Goal: Transaction & Acquisition: Download file/media

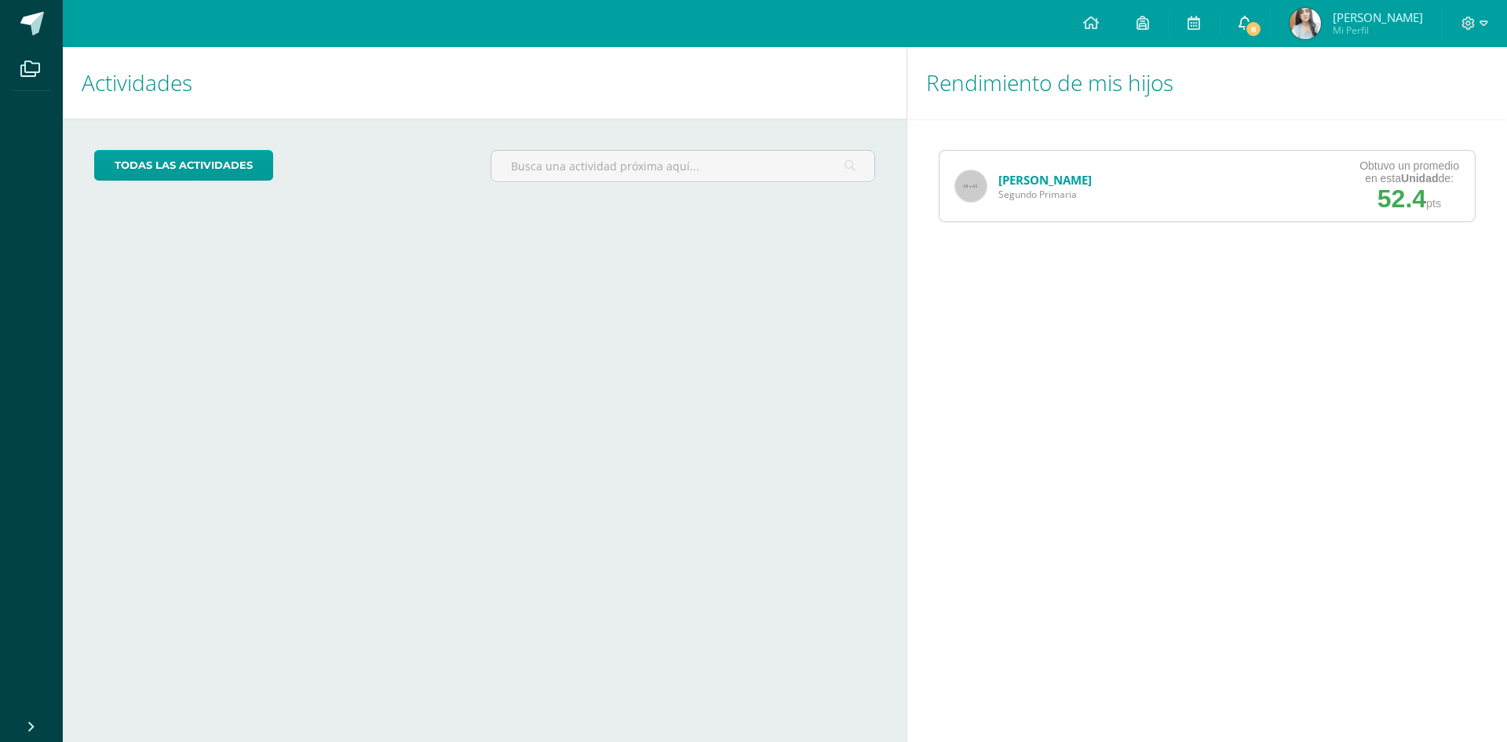
click at [1265, 14] on link "8" at bounding box center [1244, 23] width 50 height 47
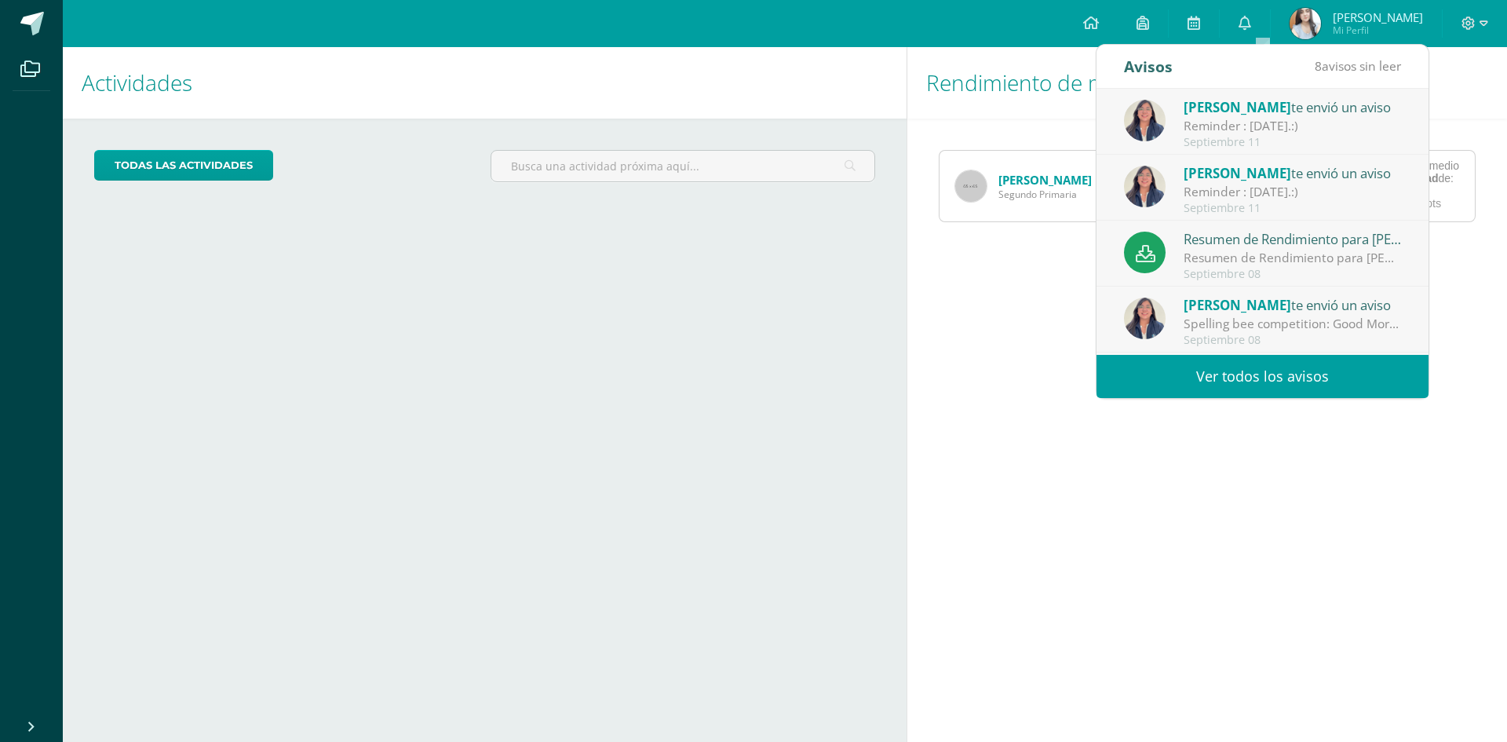
click at [1263, 385] on link "Ver todos los avisos" at bounding box center [1262, 376] width 332 height 43
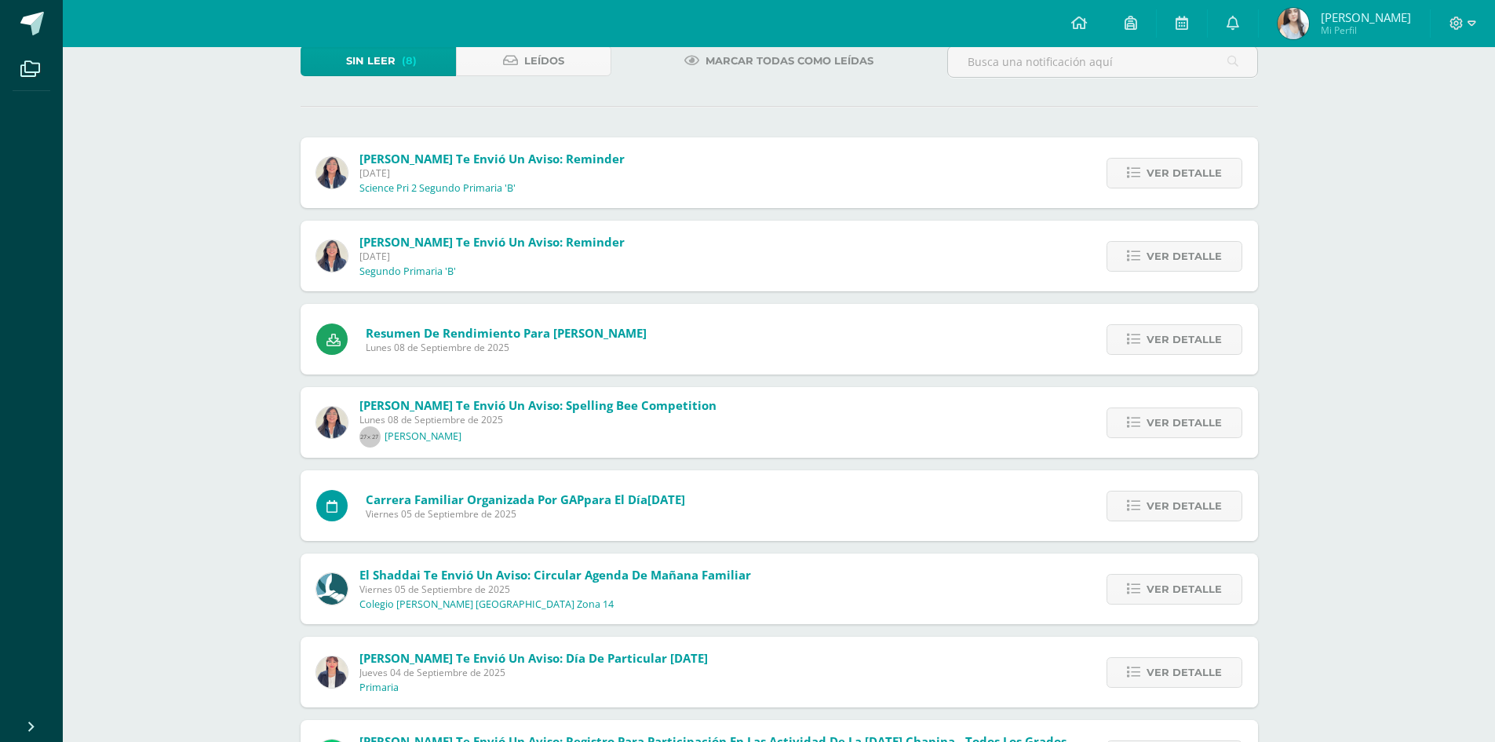
scroll to position [184, 0]
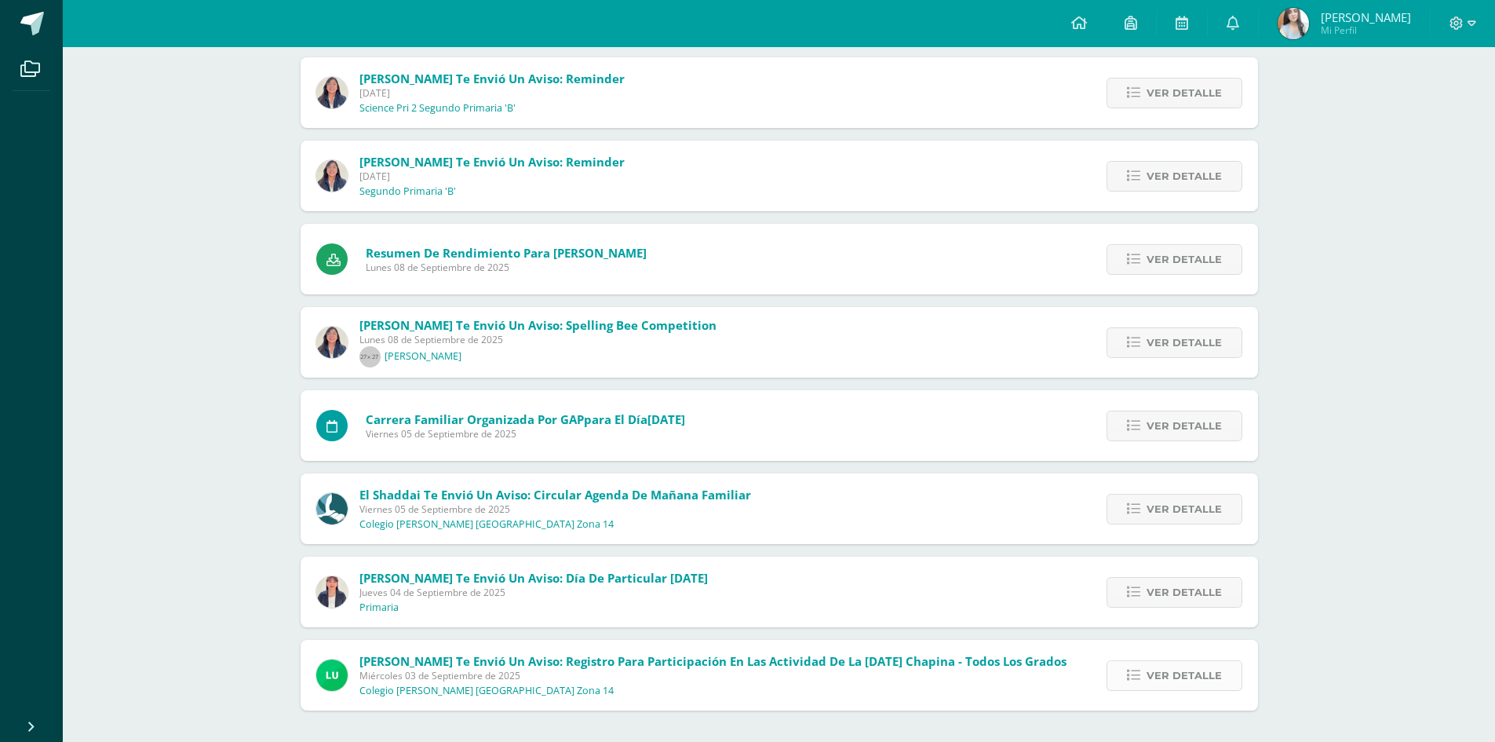
click at [1158, 680] on span "Ver detalle" at bounding box center [1183, 675] width 75 height 29
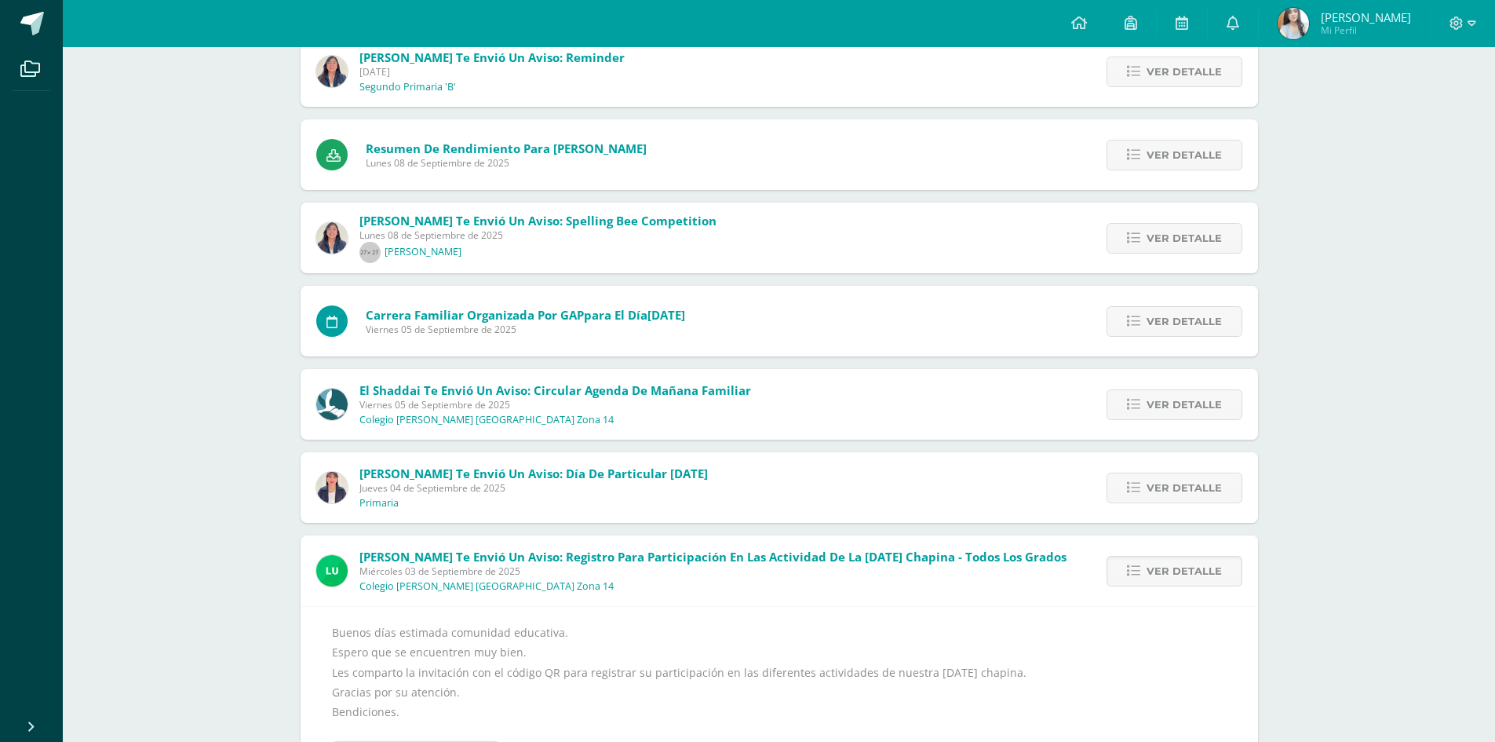
scroll to position [366, 0]
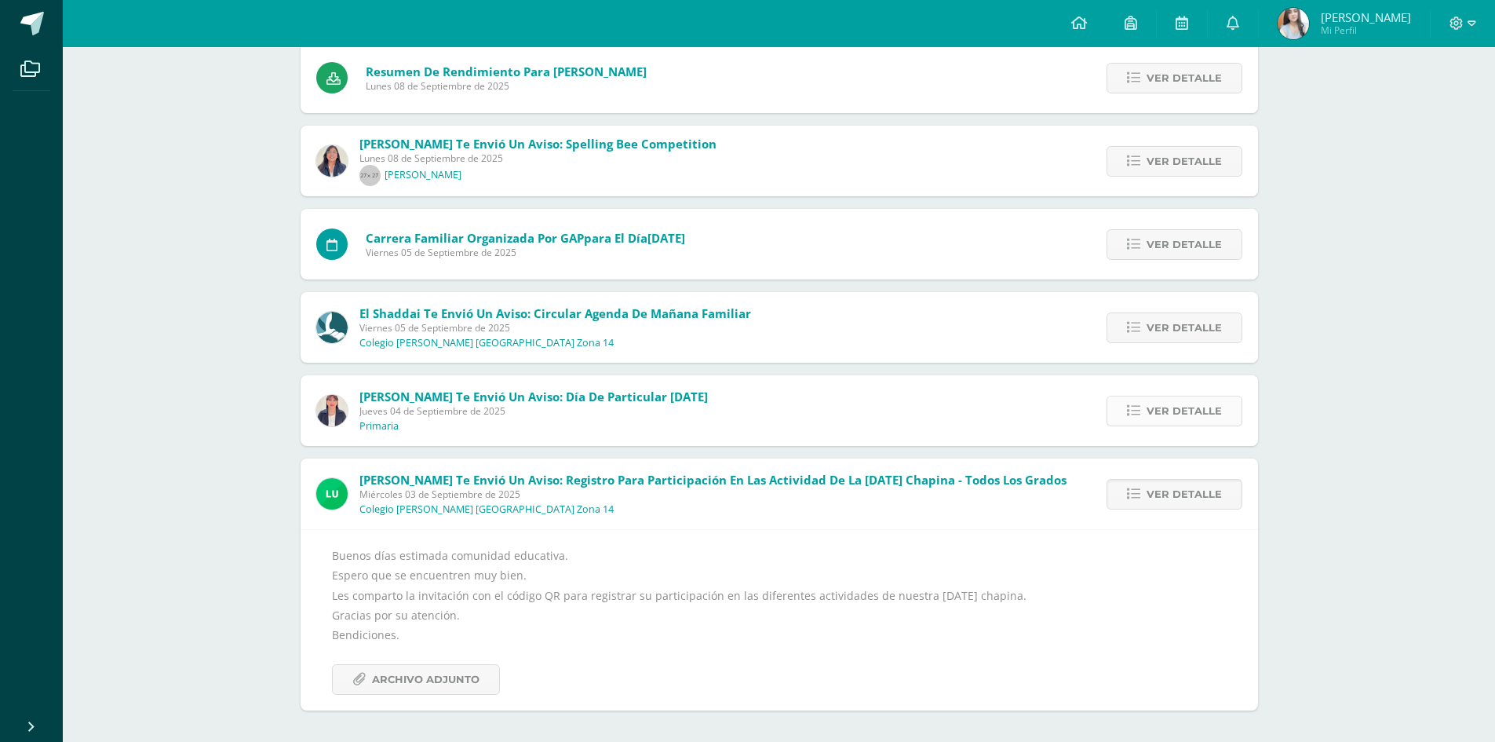
click at [1161, 413] on span "Ver detalle" at bounding box center [1183, 410] width 75 height 29
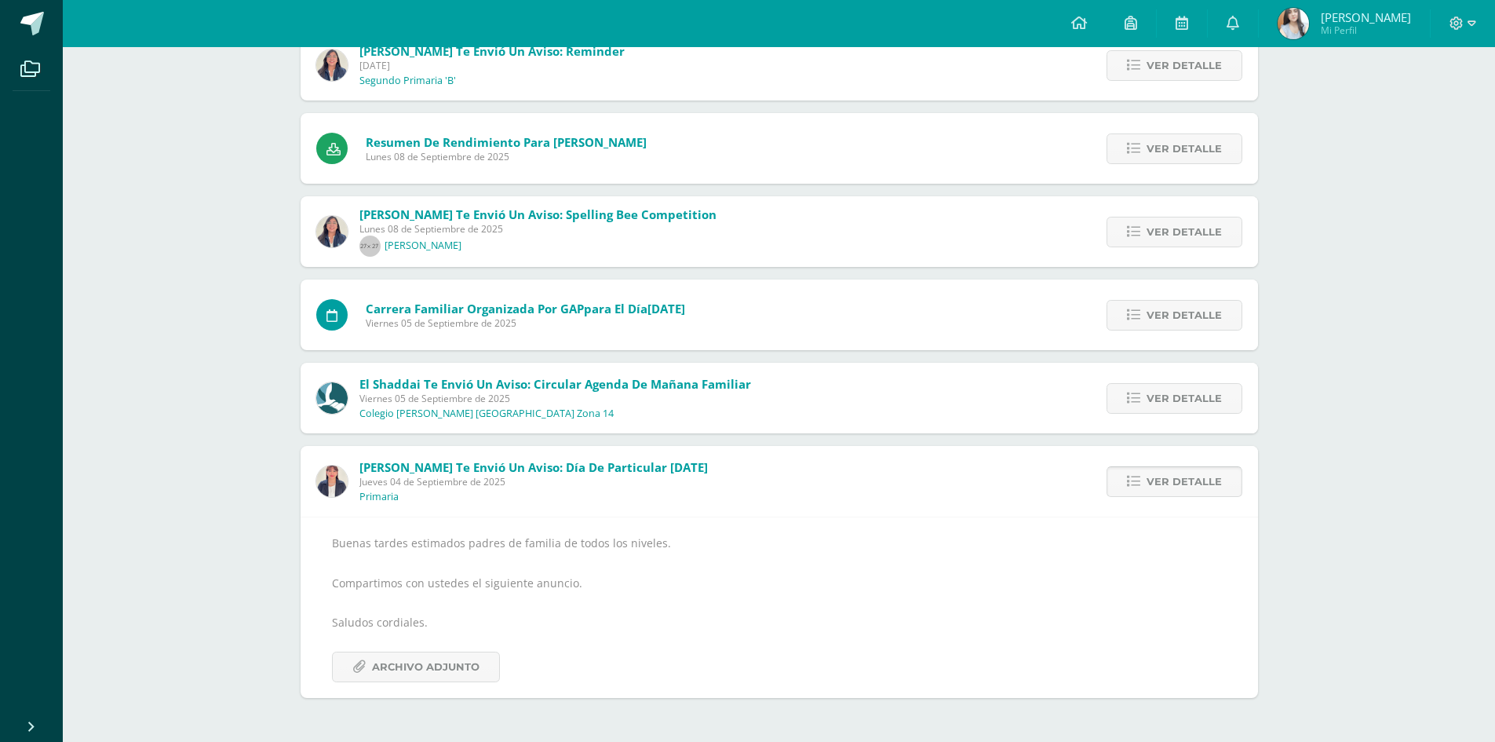
scroll to position [283, 0]
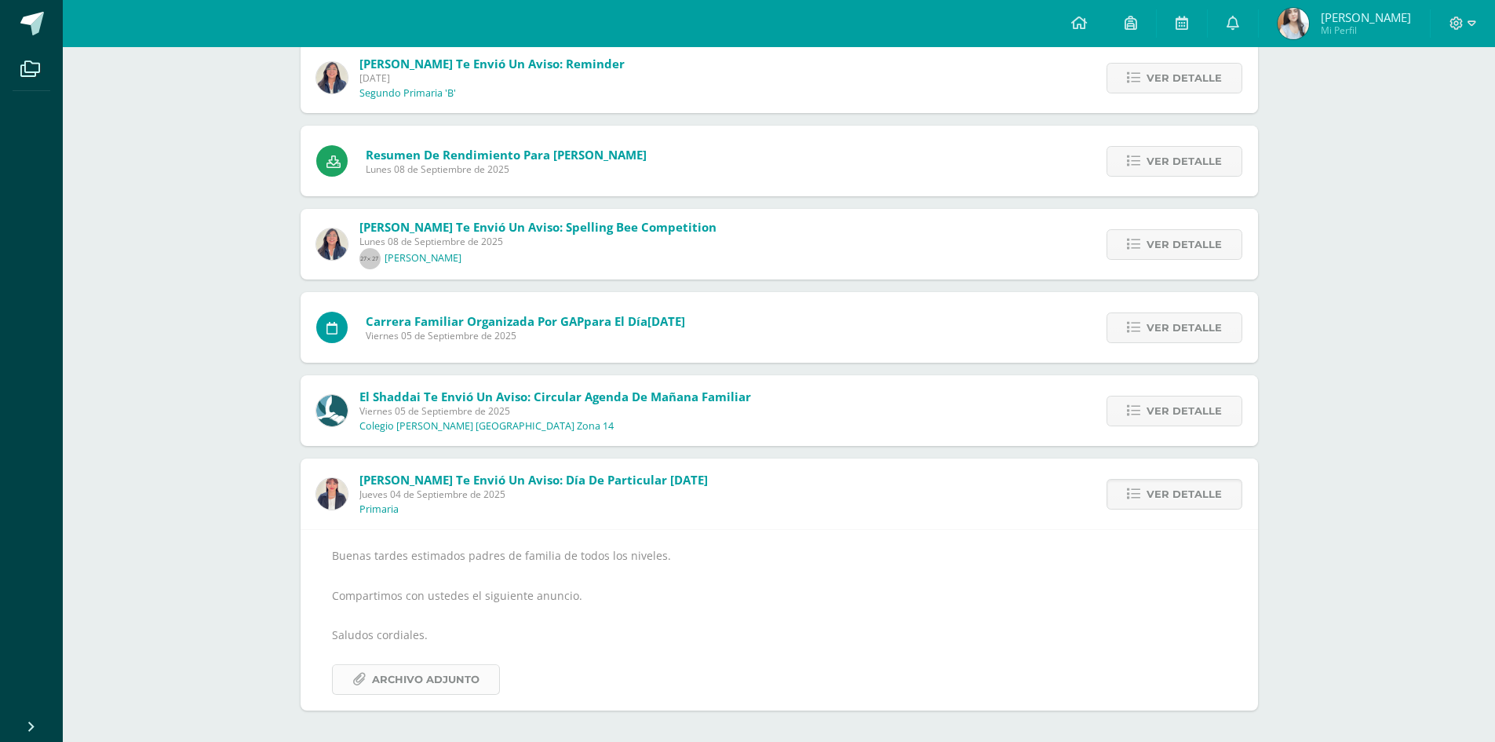
click at [435, 676] on span "Archivo Adjunto" at bounding box center [426, 679] width 108 height 29
click at [1153, 412] on span "Ver detalle" at bounding box center [1183, 410] width 75 height 29
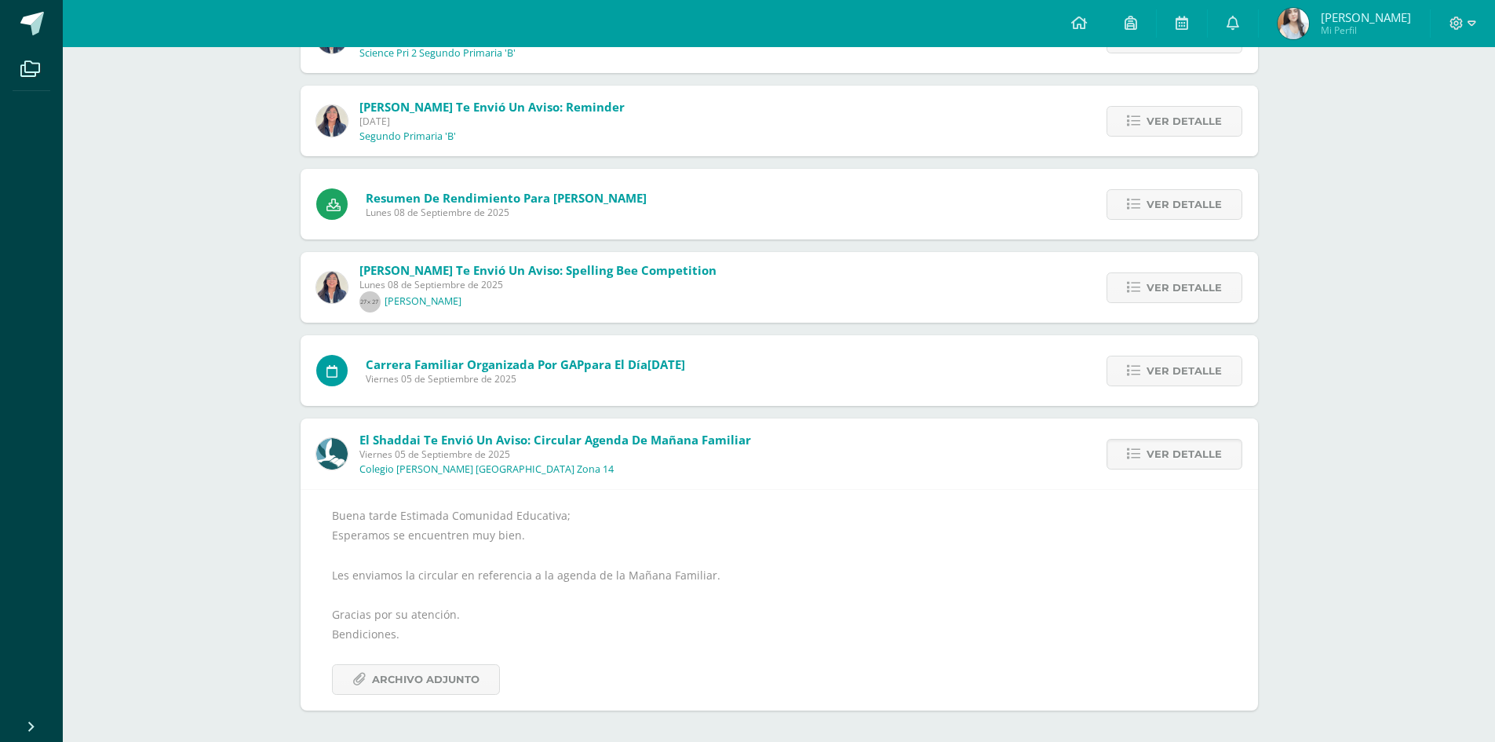
scroll to position [239, 0]
click at [1159, 368] on span "Ver detalle" at bounding box center [1183, 370] width 75 height 29
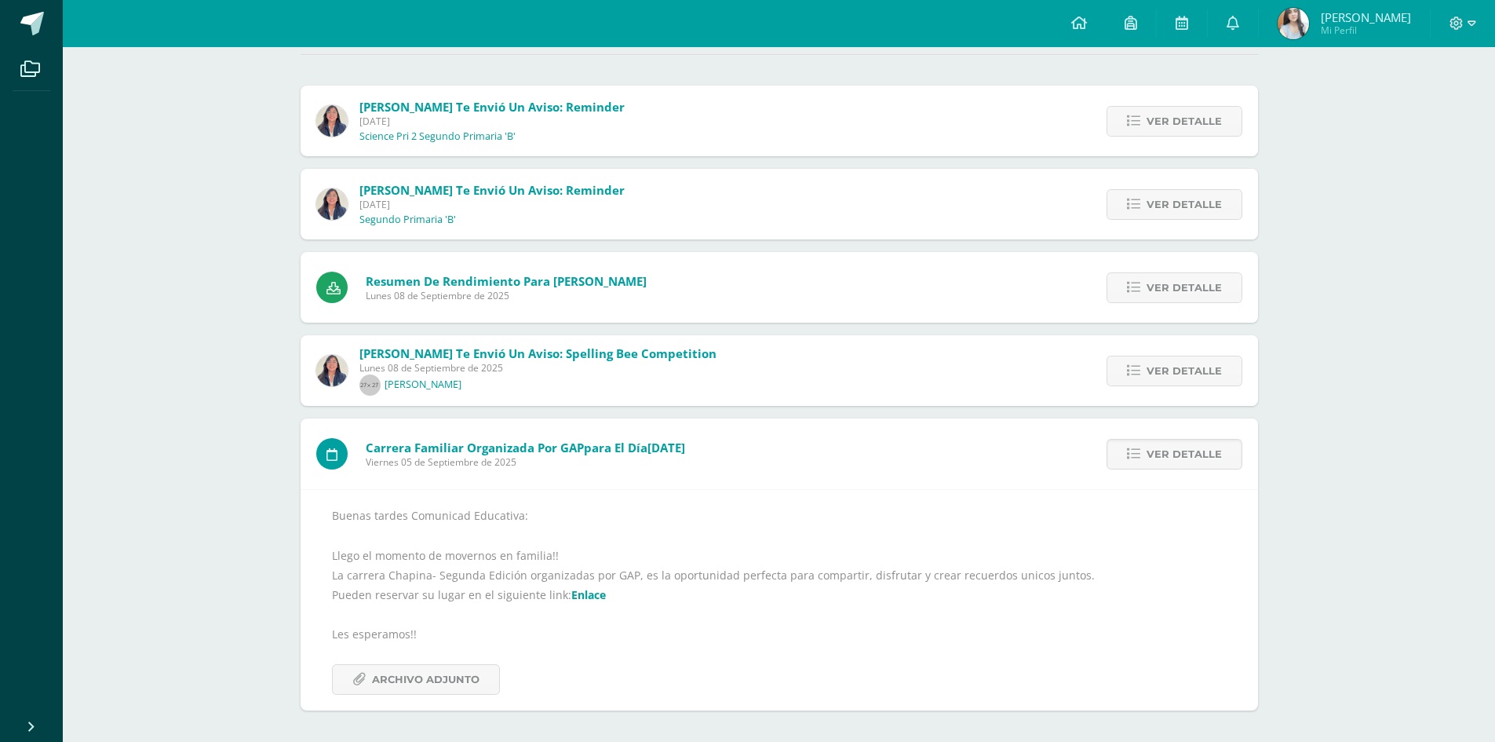
scroll to position [156, 0]
click at [1216, 372] on span "Ver detalle" at bounding box center [1183, 370] width 75 height 29
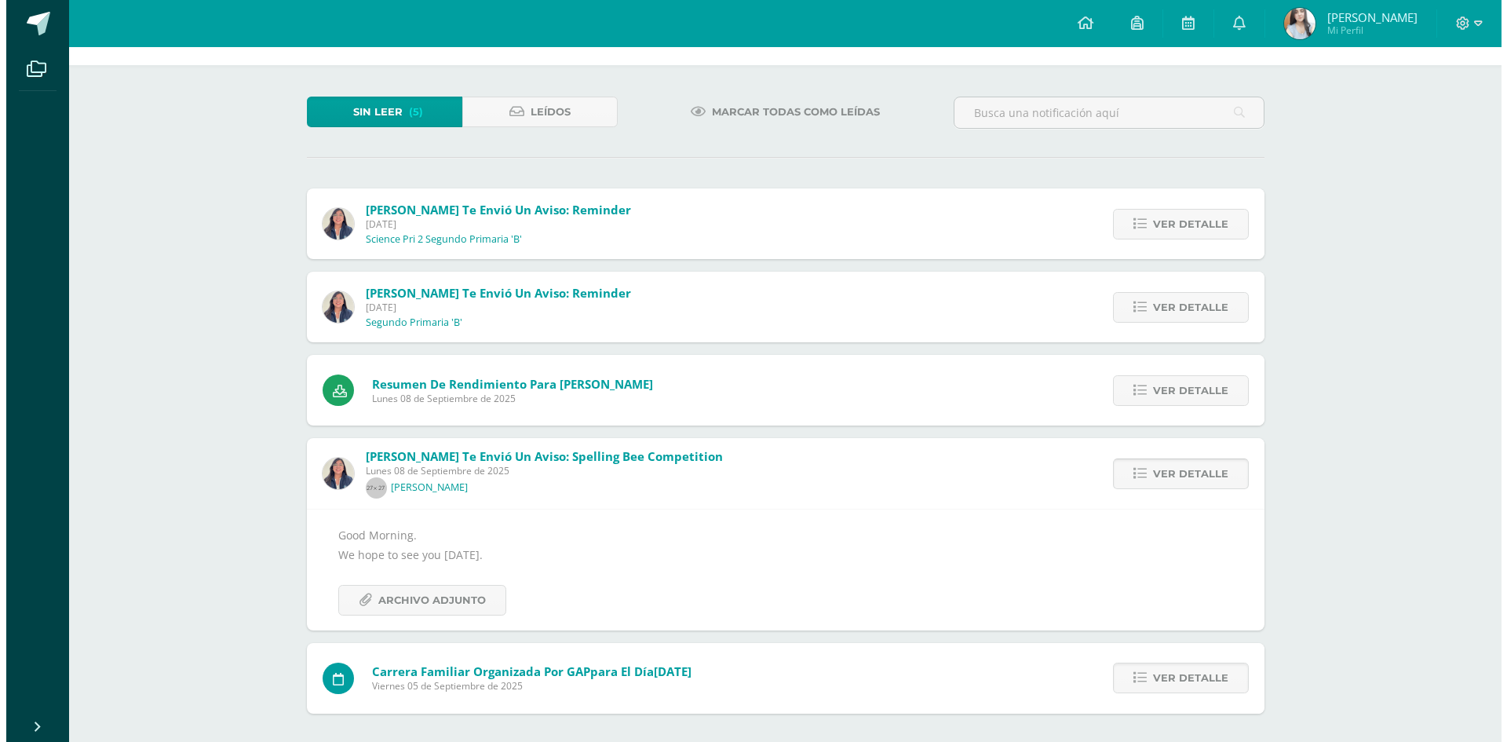
scroll to position [0, 0]
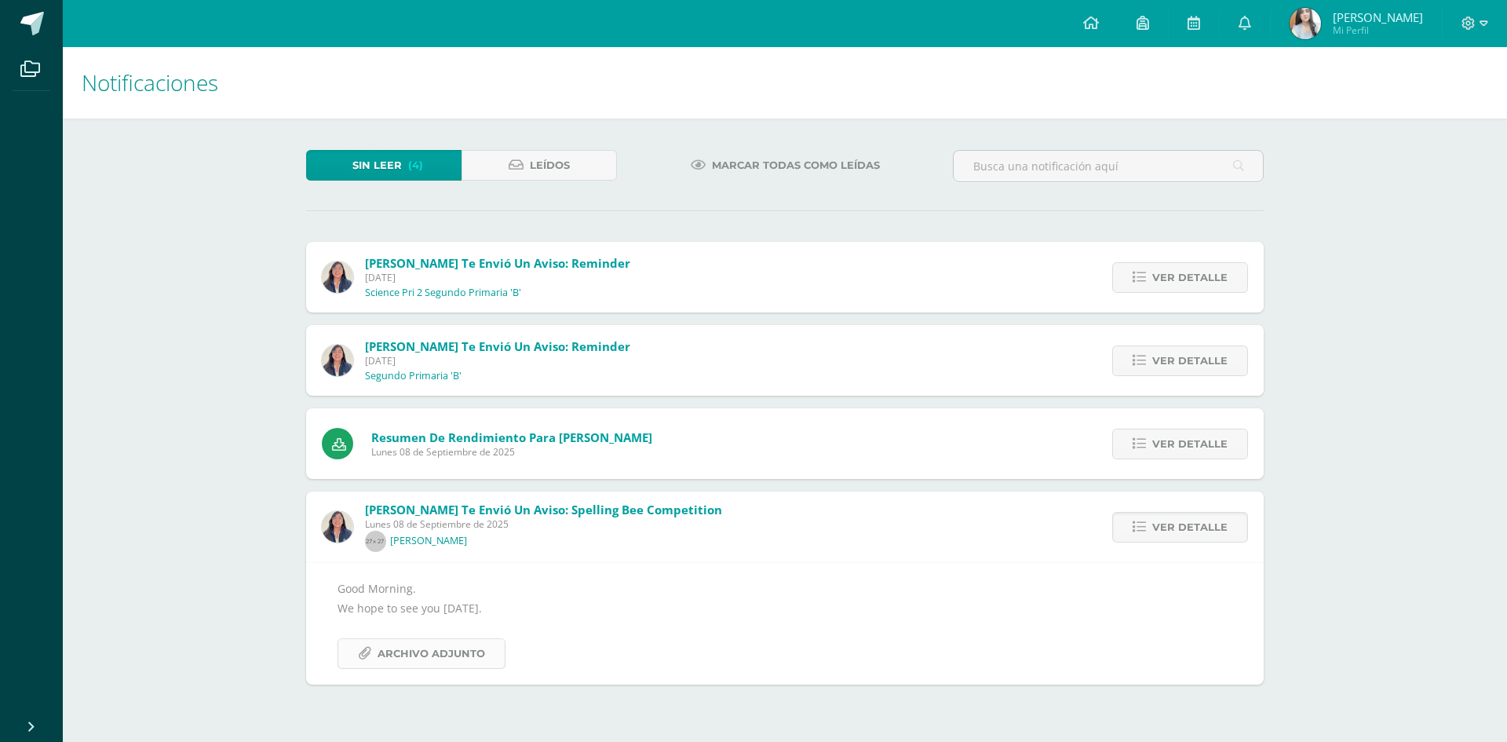
click at [458, 658] on span "Archivo Adjunto" at bounding box center [431, 653] width 108 height 29
click at [1206, 447] on span "Ver detalle" at bounding box center [1189, 443] width 75 height 29
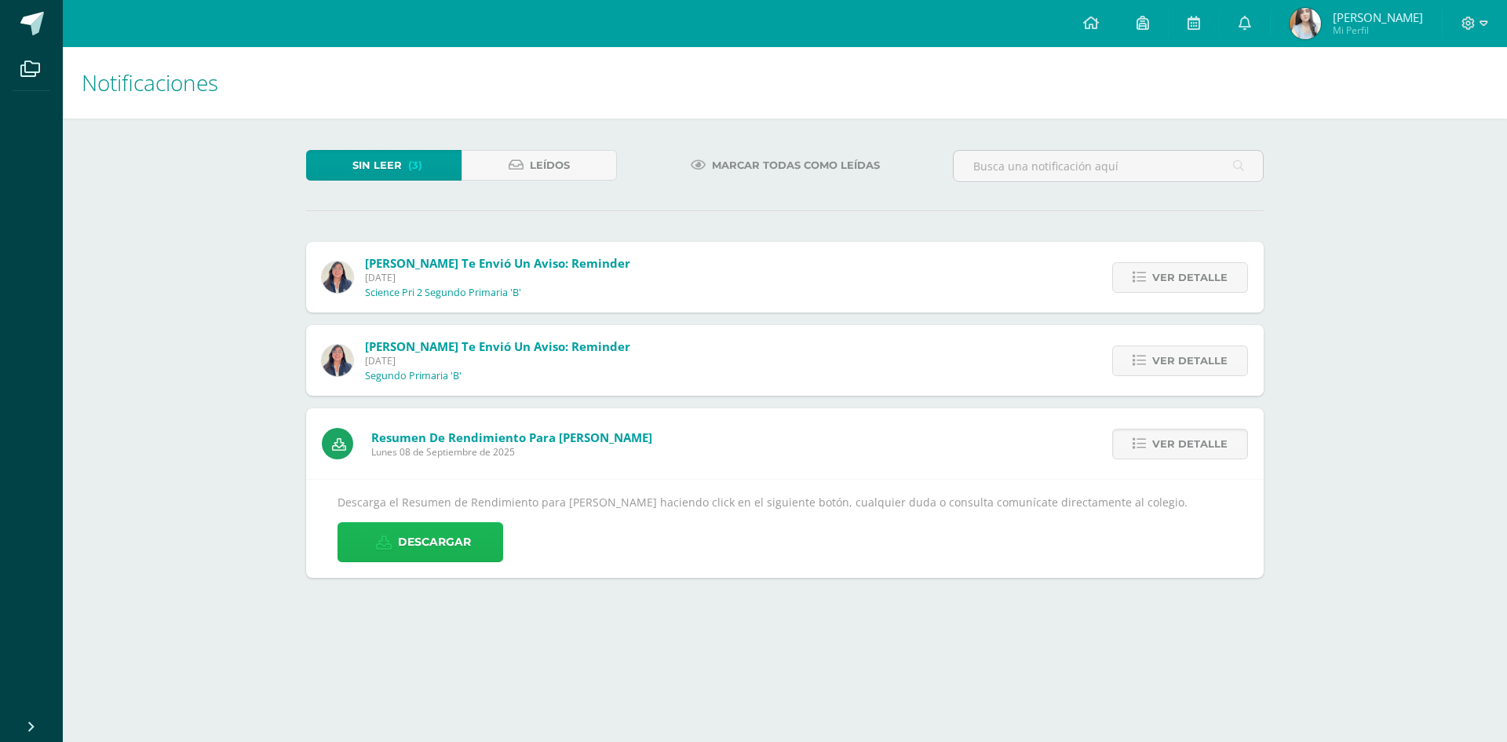
click at [488, 536] on link "Descargar" at bounding box center [420, 542] width 166 height 40
click at [1205, 370] on span "Ver detalle" at bounding box center [1189, 360] width 75 height 29
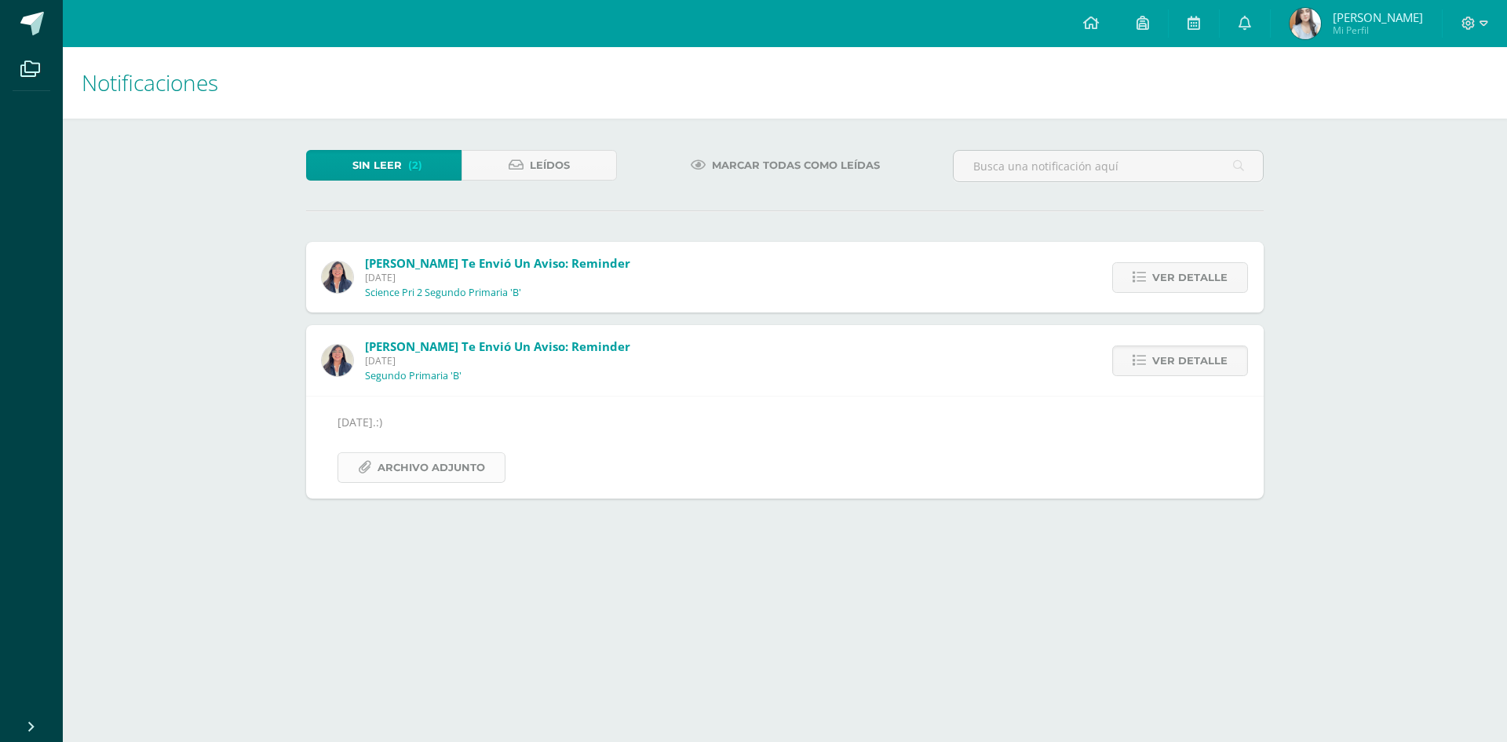
click at [428, 464] on span "Archivo Adjunto" at bounding box center [431, 467] width 108 height 29
click at [1219, 268] on span "Ver detalle" at bounding box center [1189, 277] width 75 height 29
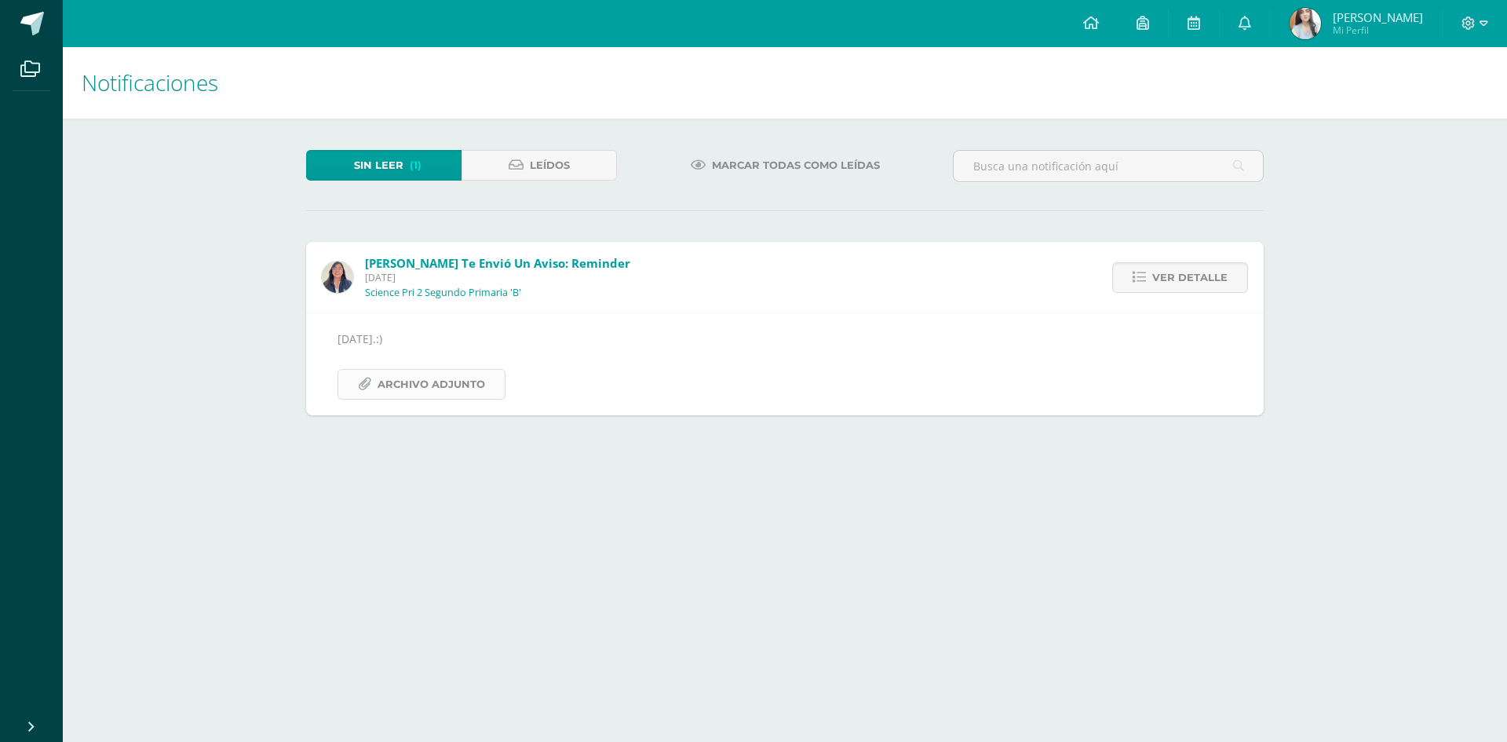
click at [435, 379] on span "Archivo Adjunto" at bounding box center [431, 384] width 108 height 29
click at [556, 156] on span "Leídos" at bounding box center [550, 165] width 40 height 29
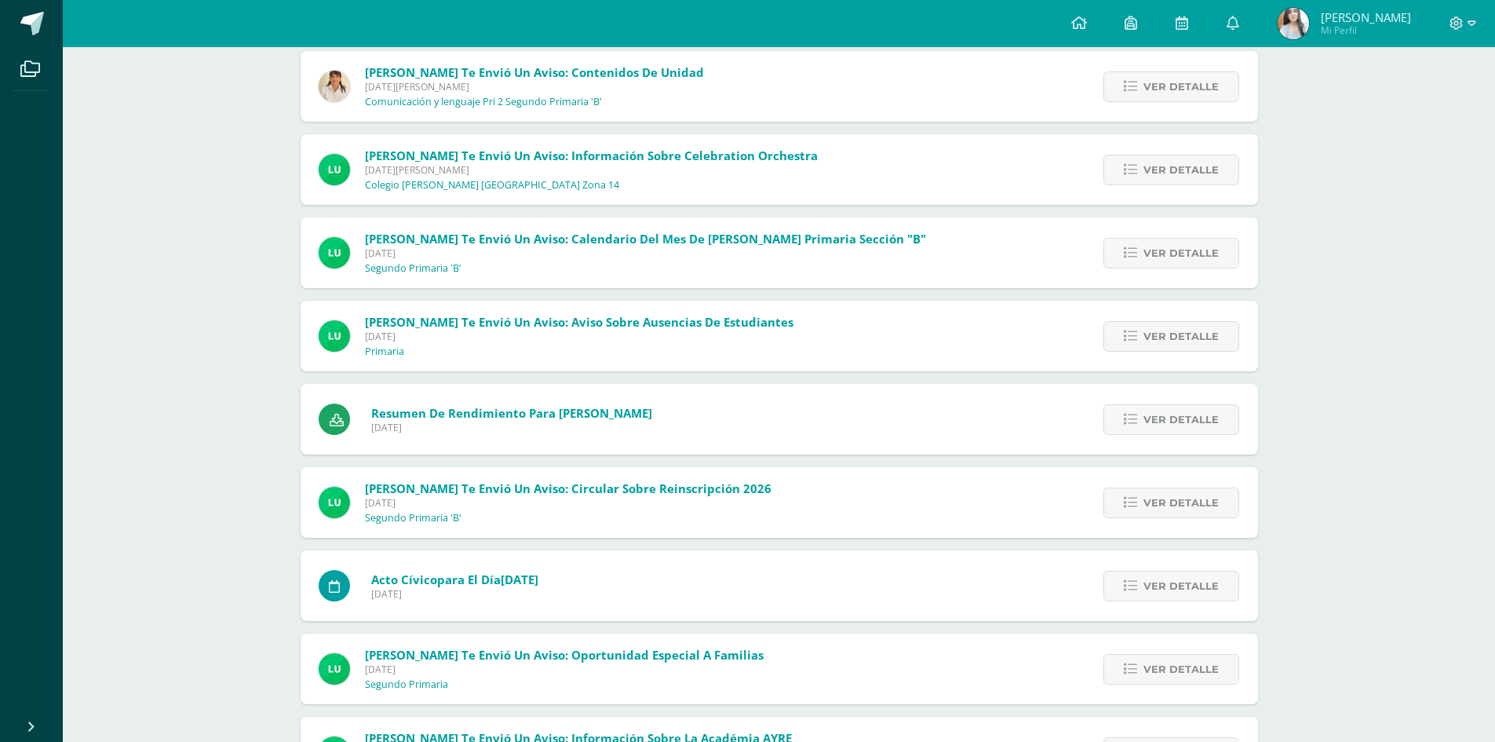
scroll to position [3815, 0]
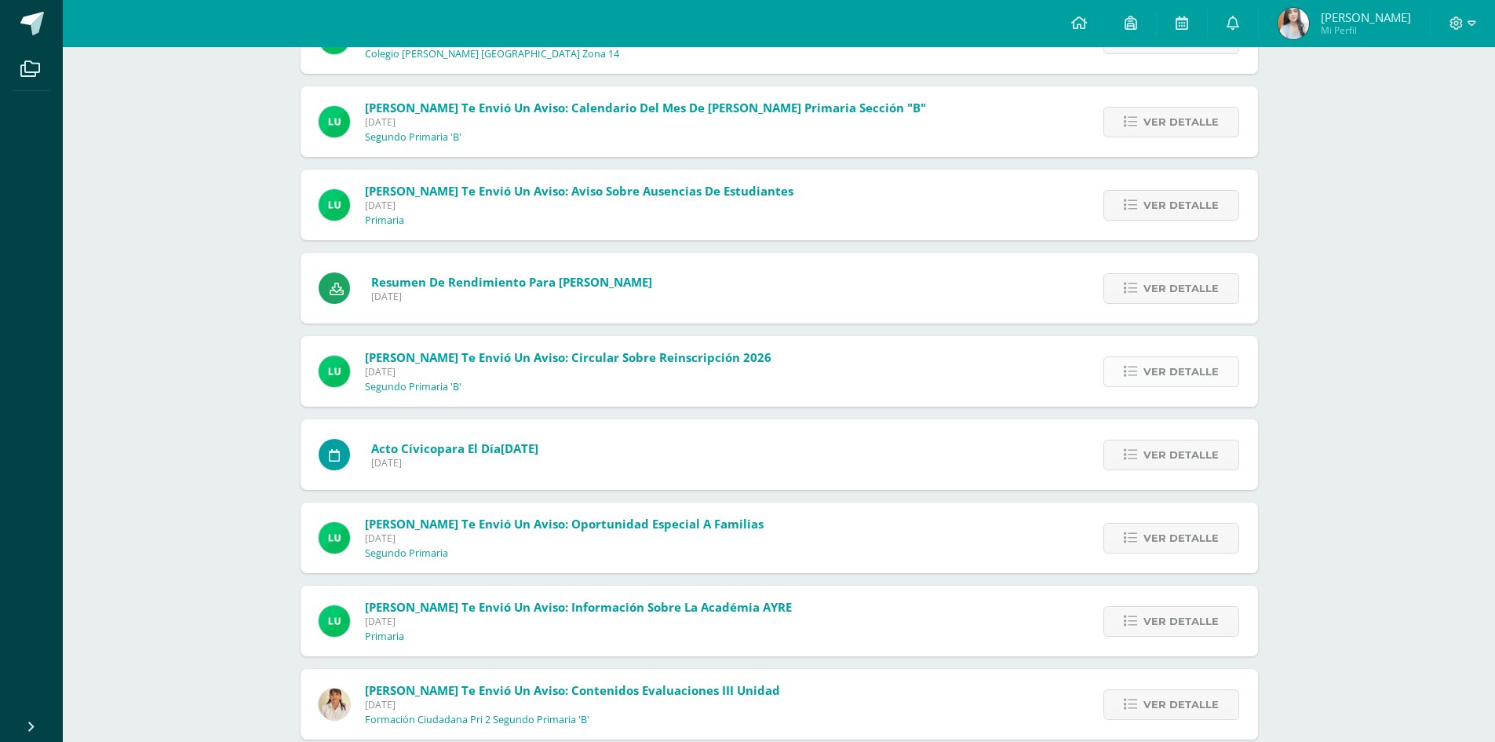
click at [1139, 377] on link "Ver detalle" at bounding box center [1171, 371] width 136 height 31
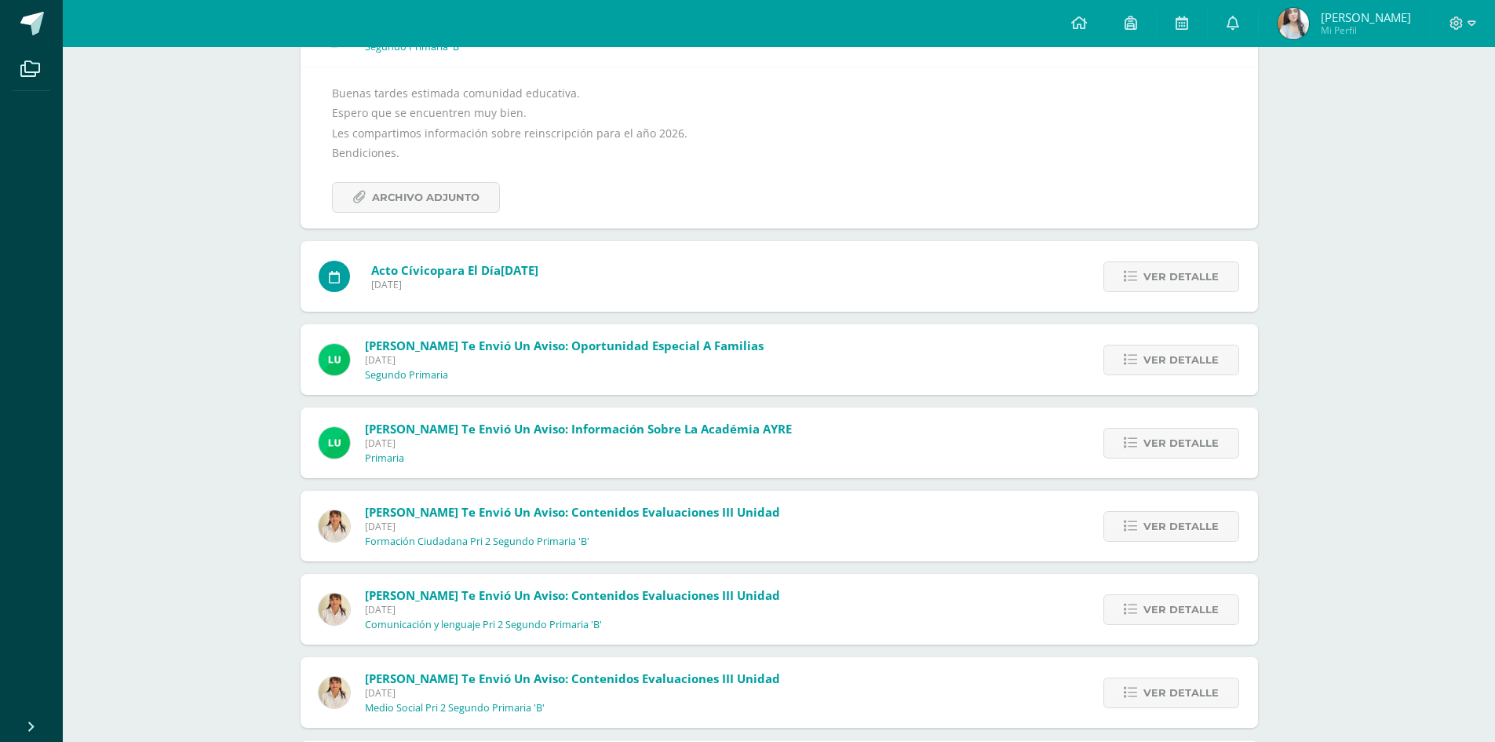
scroll to position [4103, 0]
